Goal: Information Seeking & Learning: Compare options

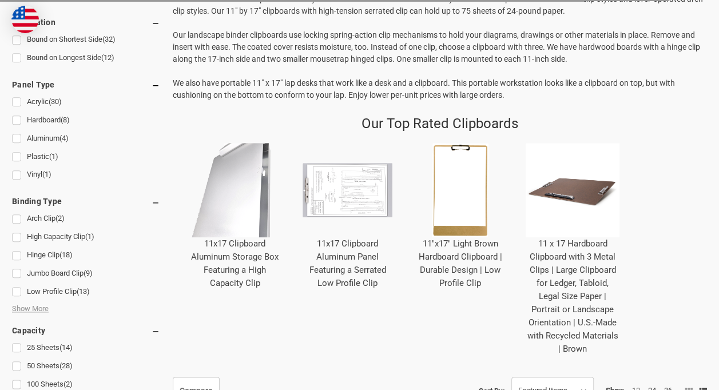
scroll to position [457, 0]
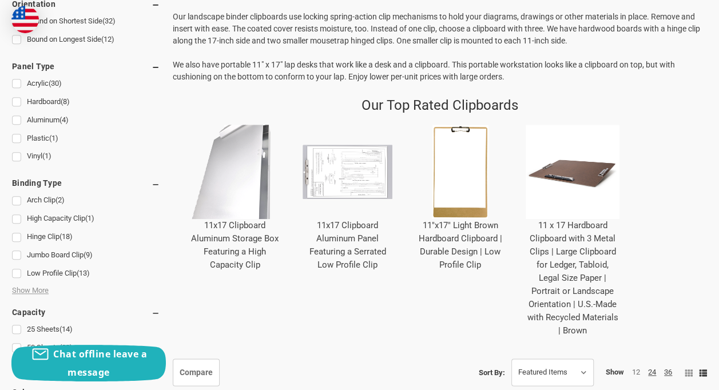
click at [612, 248] on link "11 x 17 Hardboard Clipboard with 3 Metal Clips | Large Clipboard for Ledger, Ta…" at bounding box center [572, 278] width 91 height 116
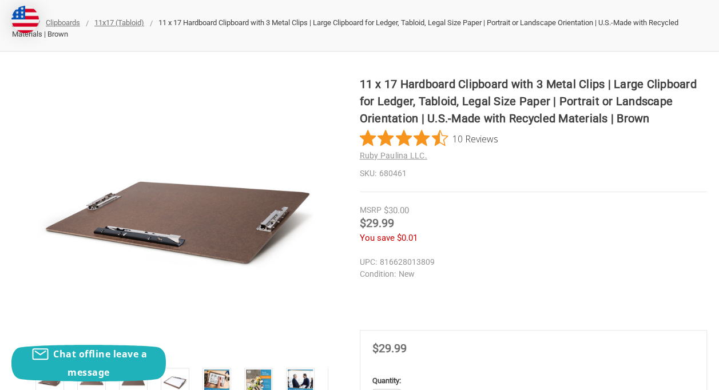
scroll to position [172, 0]
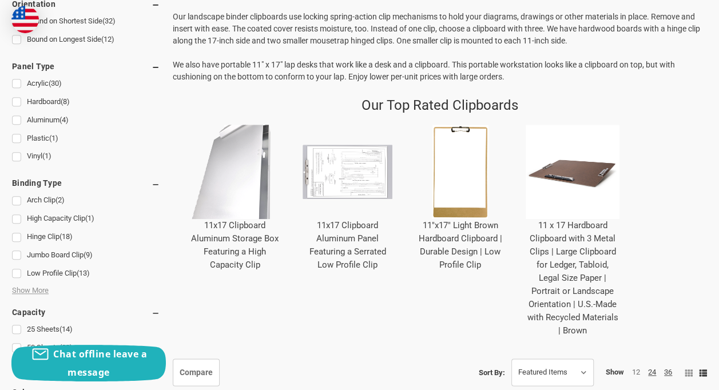
click at [384, 235] on link "11x17 Clipboard Aluminum Panel Featuring a Serrated Low Profile Clip" at bounding box center [347, 245] width 77 height 50
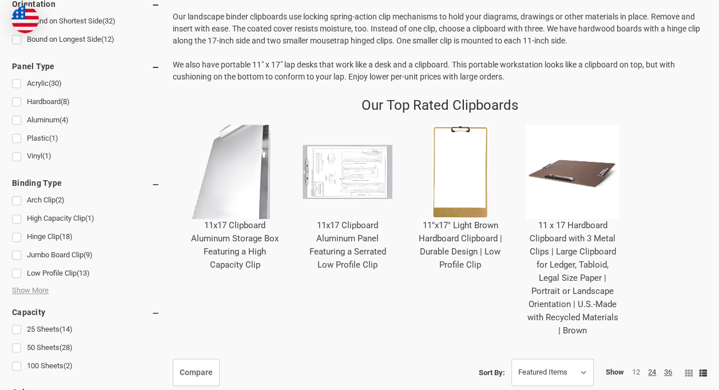
click at [620, 168] on img "11 x 17 Hardboard Clipboard with 3 Metal Clips | Large Clipboard for Ledger, Ta…" at bounding box center [573, 172] width 94 height 94
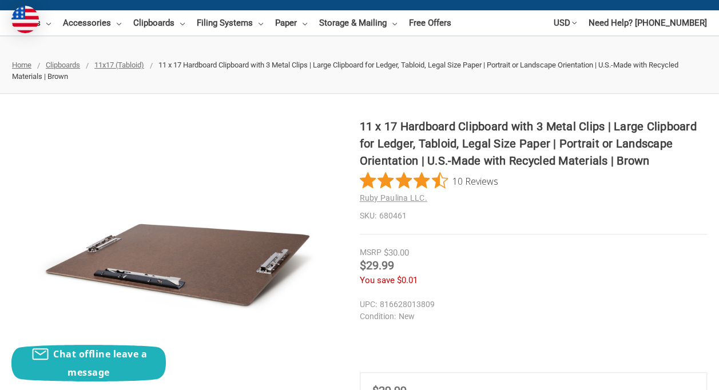
scroll to position [114, 0]
